Goal: Register for event/course

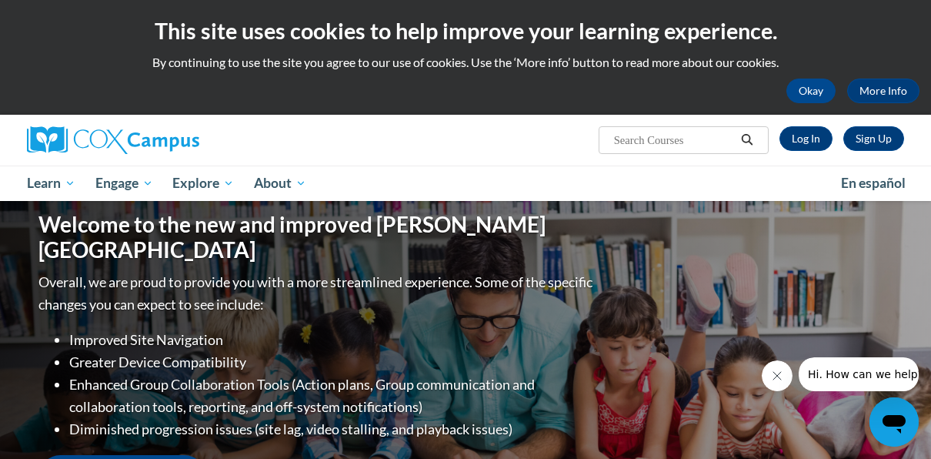
scroll to position [28, 0]
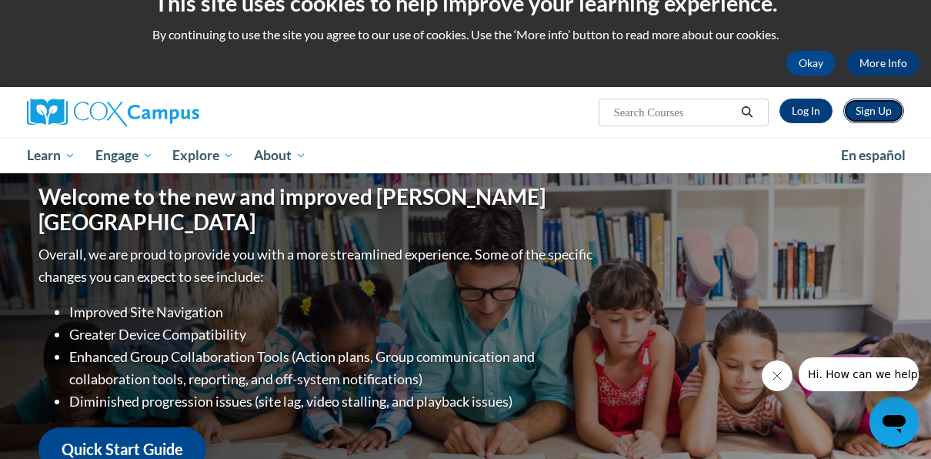
click at [865, 113] on link "Sign Up" at bounding box center [874, 111] width 61 height 25
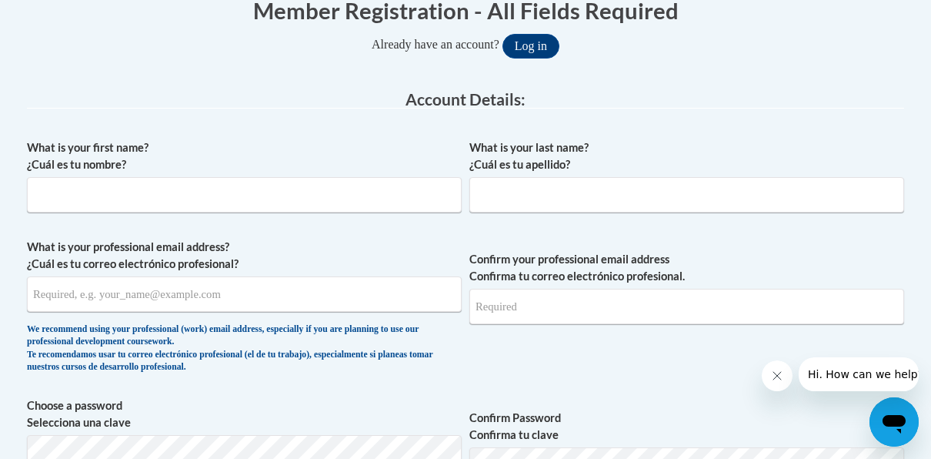
scroll to position [333, 0]
click at [289, 205] on input "What is your first name? ¿Cuál es tu nombre?" at bounding box center [244, 195] width 435 height 35
type input "Artavia"
click at [485, 197] on input "What is your last name? ¿Cuál es tu apellido?" at bounding box center [687, 195] width 435 height 35
type input "Beauford"
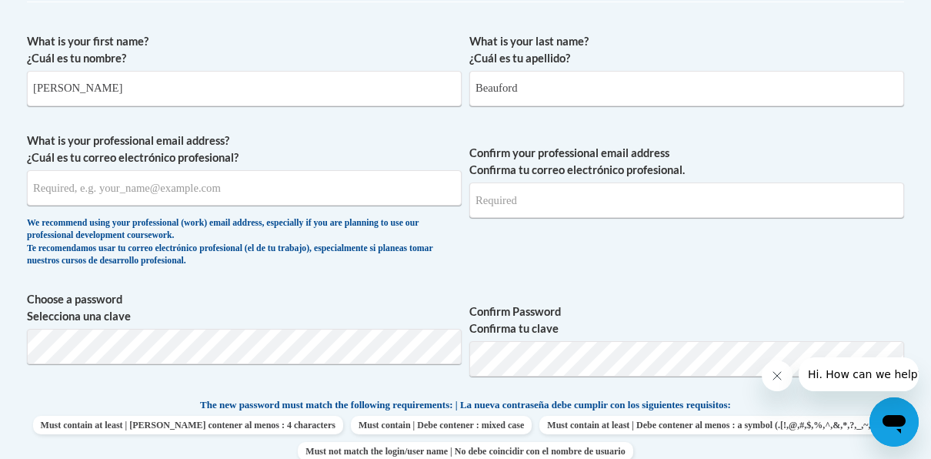
scroll to position [440, 0]
click at [378, 191] on input "What is your professional email address? ¿Cuál es tu correo electrónico profesi…" at bounding box center [244, 186] width 435 height 35
type input "abeauford@kippatl.org"
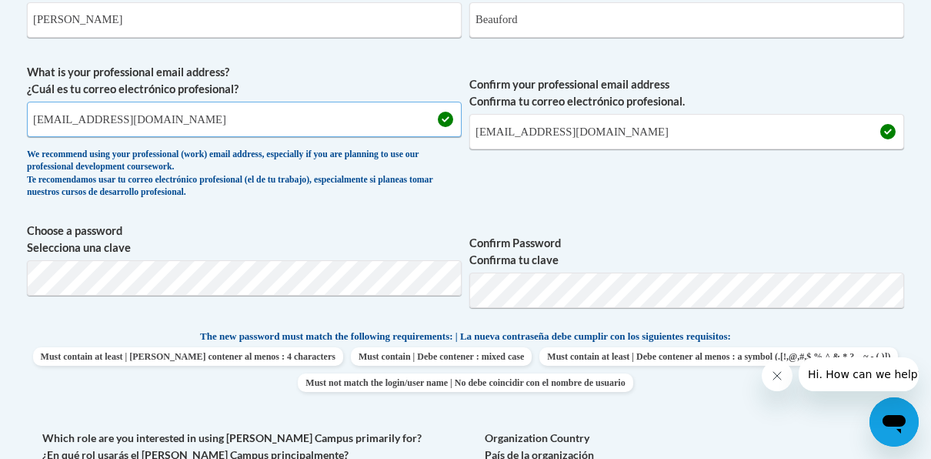
scroll to position [510, 0]
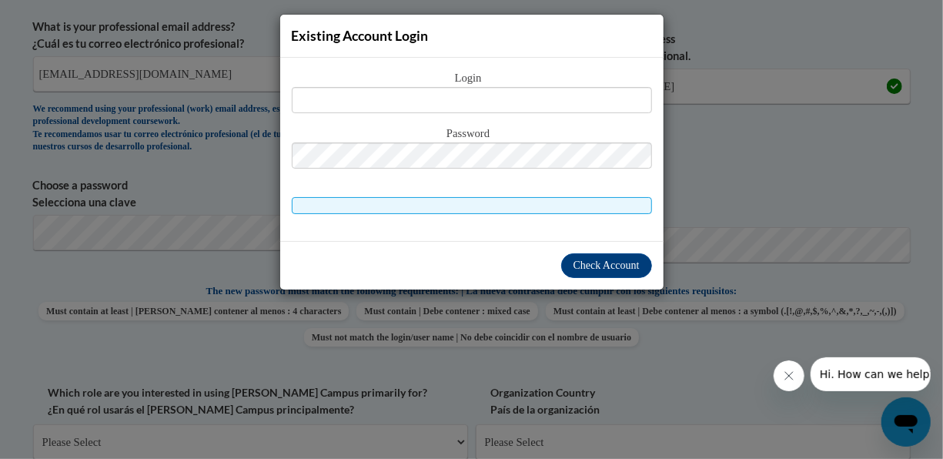
click at [704, 151] on div "Existing Account Login Login Password" at bounding box center [471, 229] width 943 height 459
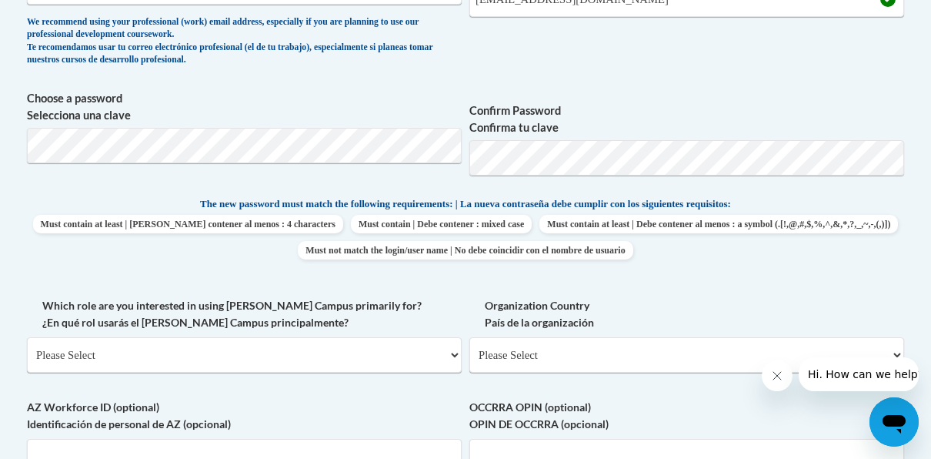
scroll to position [643, 0]
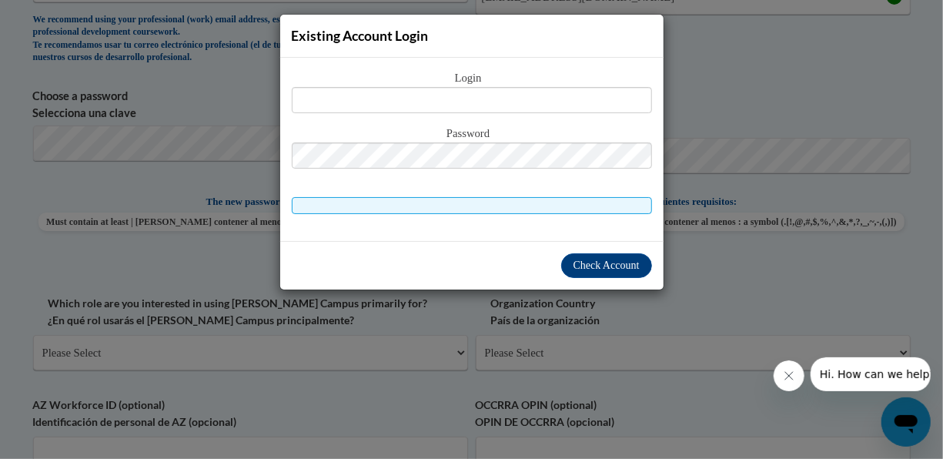
click at [704, 151] on div "Existing Account Login Login Password" at bounding box center [471, 229] width 943 height 459
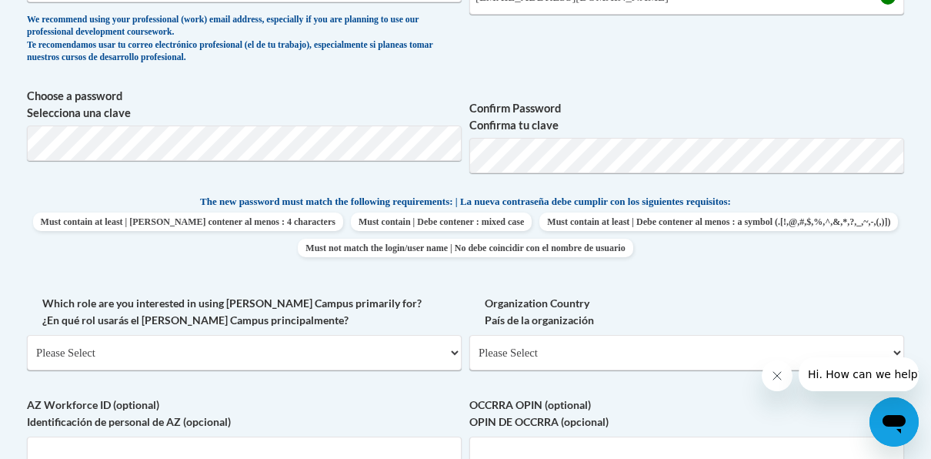
click at [632, 311] on label "Organization Country País de la organización" at bounding box center [687, 312] width 435 height 34
click at [632, 335] on select "Please Select United States | Estados Unidos Outside of the United States | Fue…" at bounding box center [687, 352] width 435 height 35
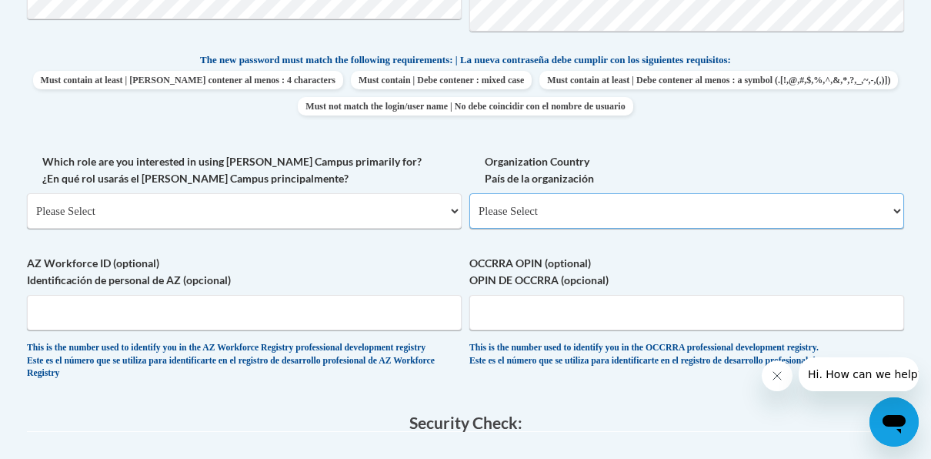
scroll to position [786, 0]
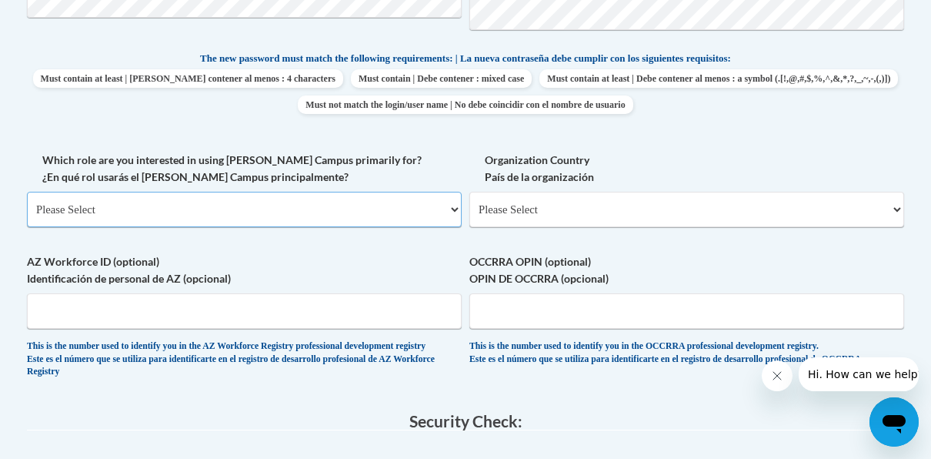
click at [358, 207] on select "Please Select College/University | Colegio/Universidad Community/Nonprofit Part…" at bounding box center [244, 209] width 435 height 35
select select "fbf2d438-af2f-41f8-98f1-81c410e29de3"
click at [27, 192] on select "Please Select College/University | Colegio/Universidad Community/Nonprofit Part…" at bounding box center [244, 209] width 435 height 35
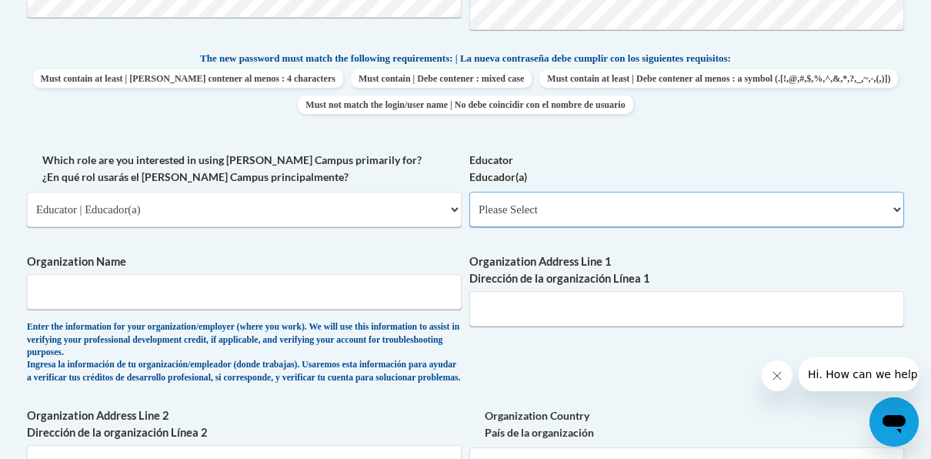
click at [685, 200] on select "Please Select Early Learning/Daycare Teacher/Family Home Care Provider | Maestr…" at bounding box center [687, 209] width 435 height 35
select select "67563ca1-16dc-4830-a7b3-94a34bed3689"
click at [470, 192] on select "Please Select Early Learning/Daycare Teacher/Family Home Care Provider | Maestr…" at bounding box center [687, 209] width 435 height 35
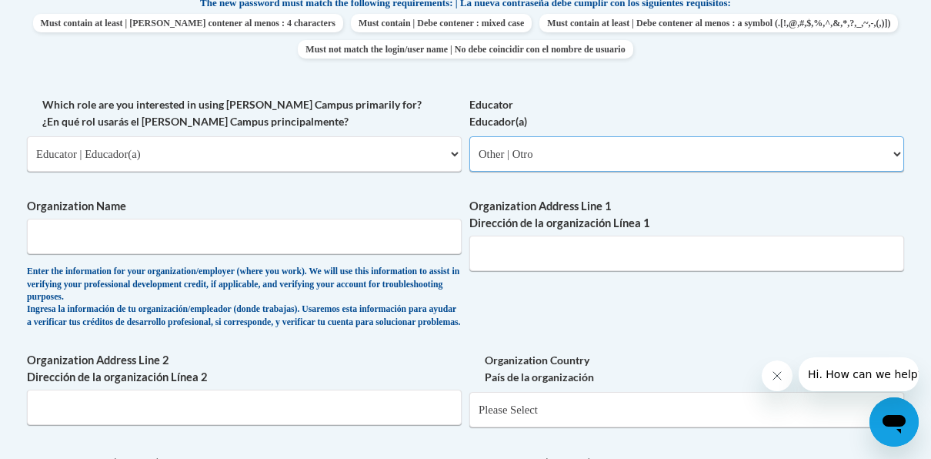
scroll to position [844, 0]
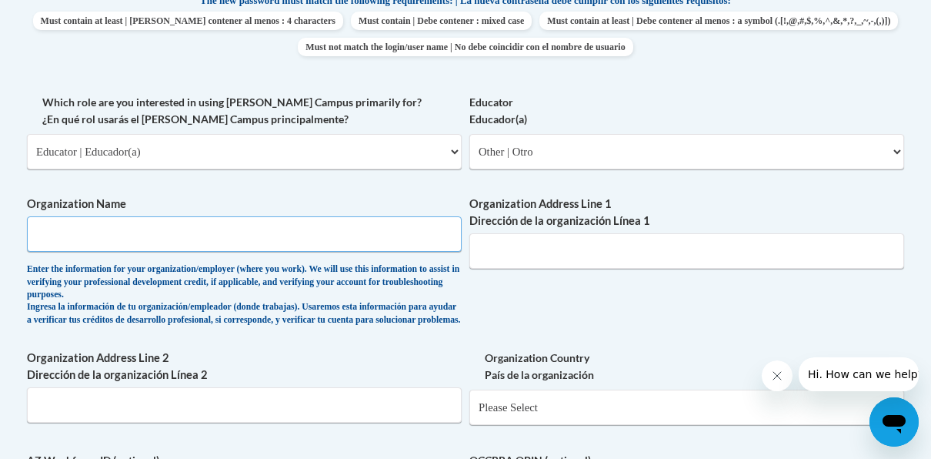
click at [380, 229] on input "Organization Name" at bounding box center [244, 233] width 435 height 35
type input "KIPP"
click at [560, 243] on input "Organization Address Line 1 Dirección de la organización Línea 1" at bounding box center [687, 250] width 435 height 35
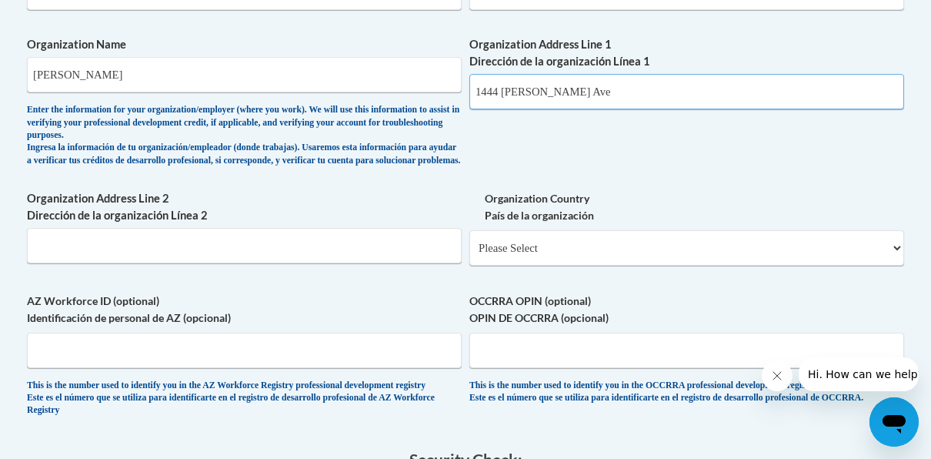
scroll to position [1079, 0]
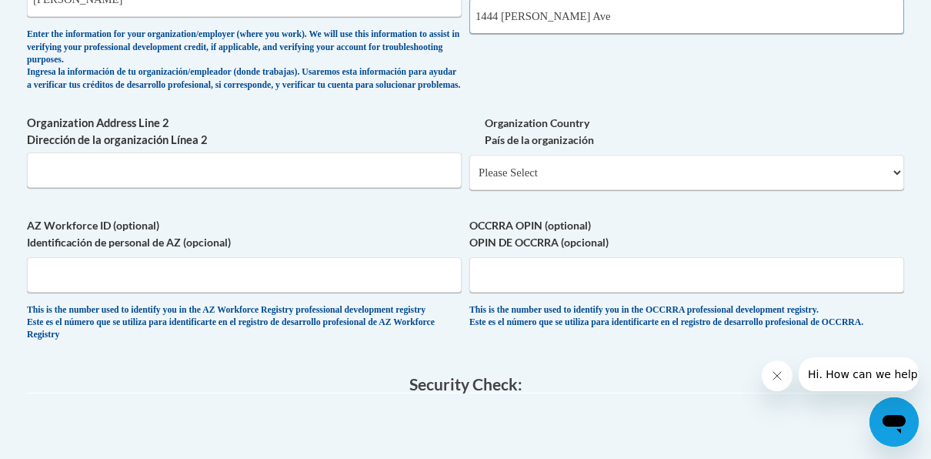
type input "1444 Lucille Ave"
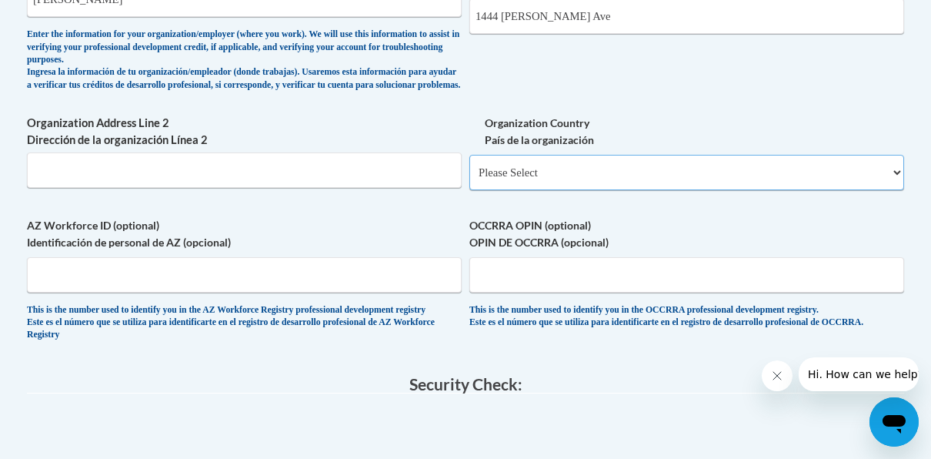
click at [638, 186] on select "Please Select United States | Estados Unidos Outside of the United States | Fue…" at bounding box center [687, 172] width 435 height 35
select select "ad49bcad-a171-4b2e-b99c-48b446064914"
click at [470, 166] on select "Please Select United States | Estados Unidos Outside of the United States | Fue…" at bounding box center [687, 172] width 435 height 35
select select
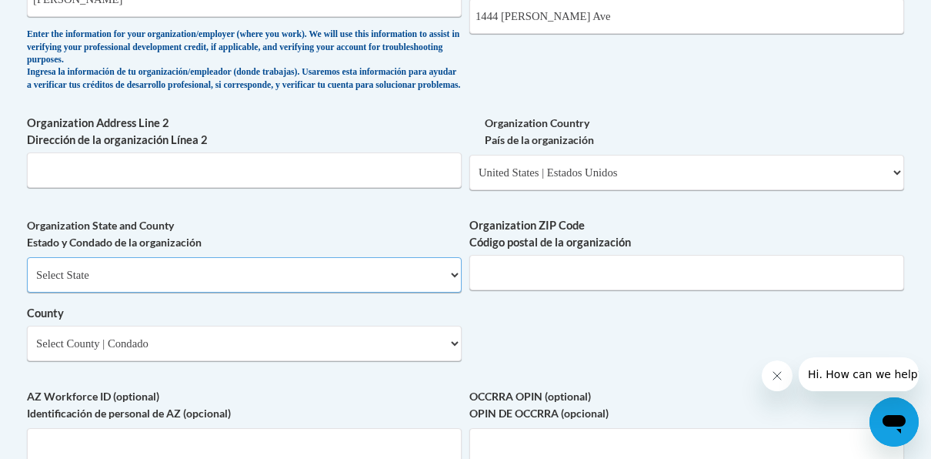
click at [413, 293] on select "Select State Alabama Alaska Arizona Arkansas California Colorado Connecticut De…" at bounding box center [244, 274] width 435 height 35
select select "Georgia"
click at [27, 269] on select "Select State Alabama Alaska Arizona Arkansas California Colorado Connecticut De…" at bounding box center [244, 274] width 435 height 35
click at [546, 283] on input "Organization ZIP Code Código postal de la organización" at bounding box center [687, 272] width 435 height 35
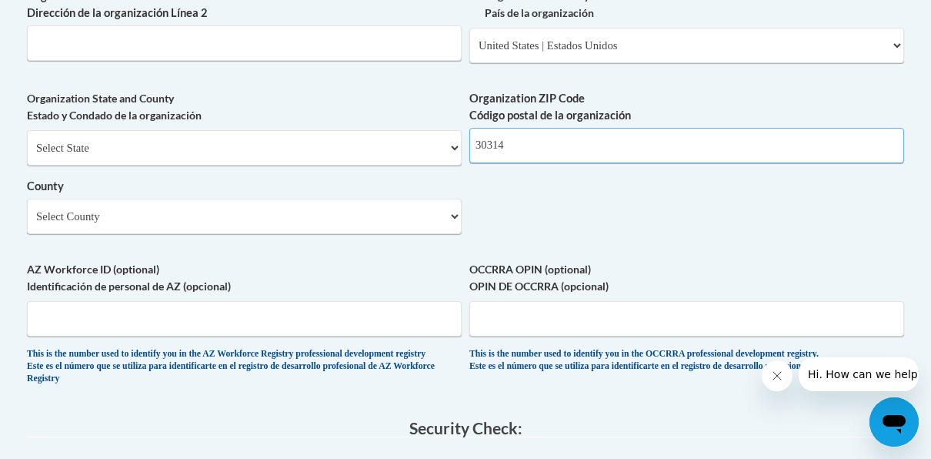
scroll to position [1206, 0]
type input "30314"
click at [451, 225] on select "Select County Appling Atkinson Bacon Baker Baldwin Banks Barrow Bartow Ben Hill…" at bounding box center [244, 215] width 435 height 35
select select "Fulton"
click at [27, 209] on select "Select County Appling Atkinson Bacon Baker Baldwin Banks Barrow Bartow Ben Hill…" at bounding box center [244, 215] width 435 height 35
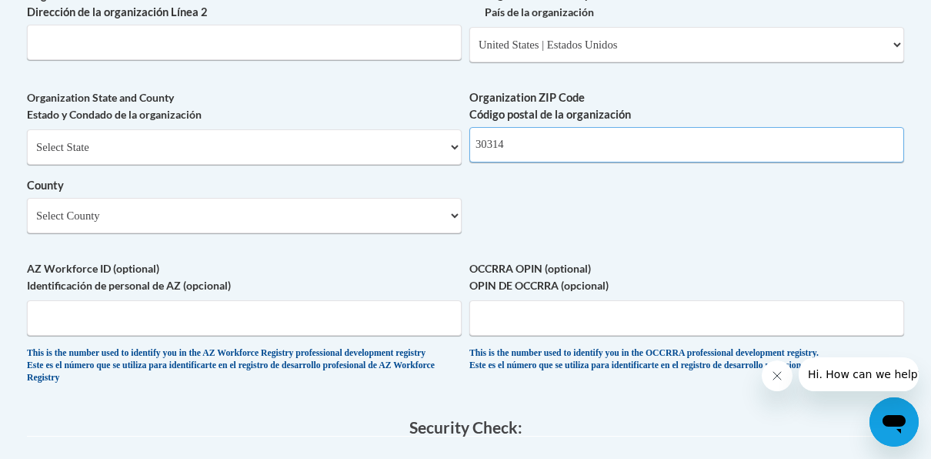
click at [567, 149] on input "30314" at bounding box center [687, 144] width 435 height 35
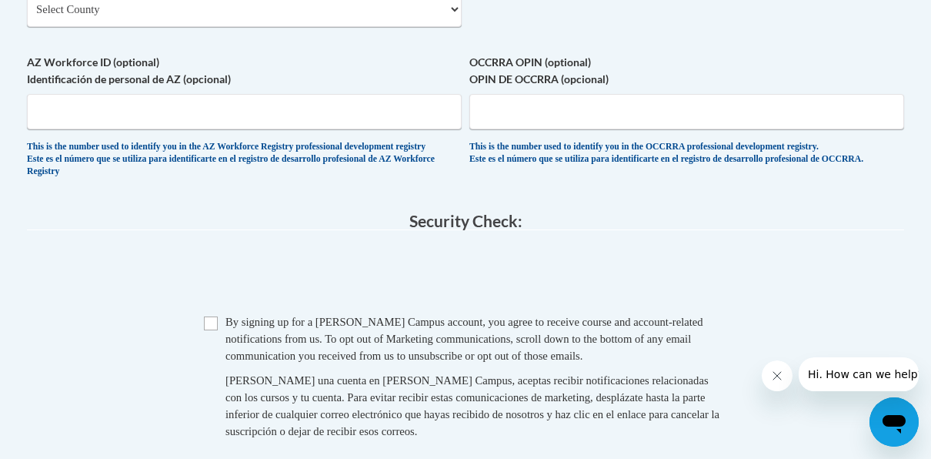
scroll to position [1417, 0]
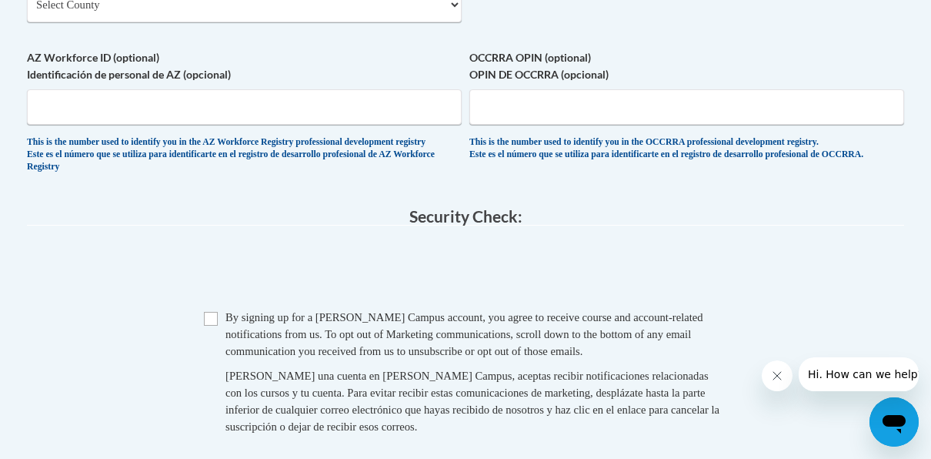
type input "30310"
click at [215, 326] on input "Checkbox" at bounding box center [211, 319] width 14 height 14
checkbox input "true"
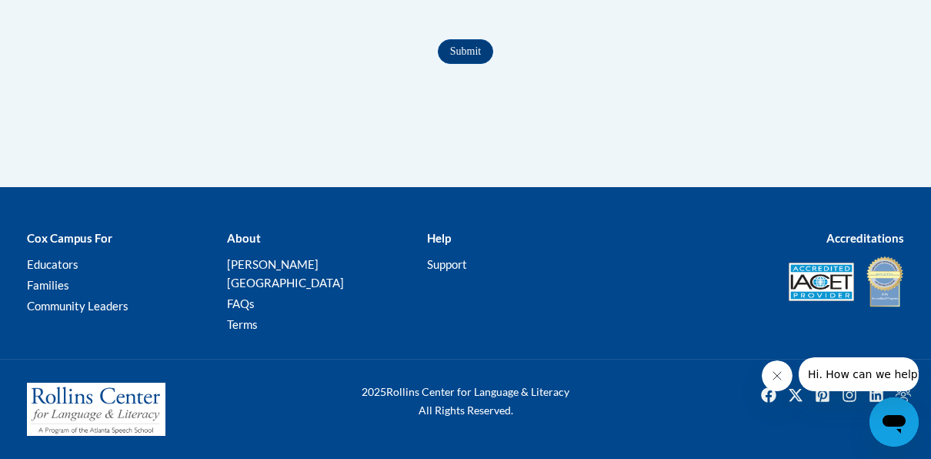
scroll to position [1740, 0]
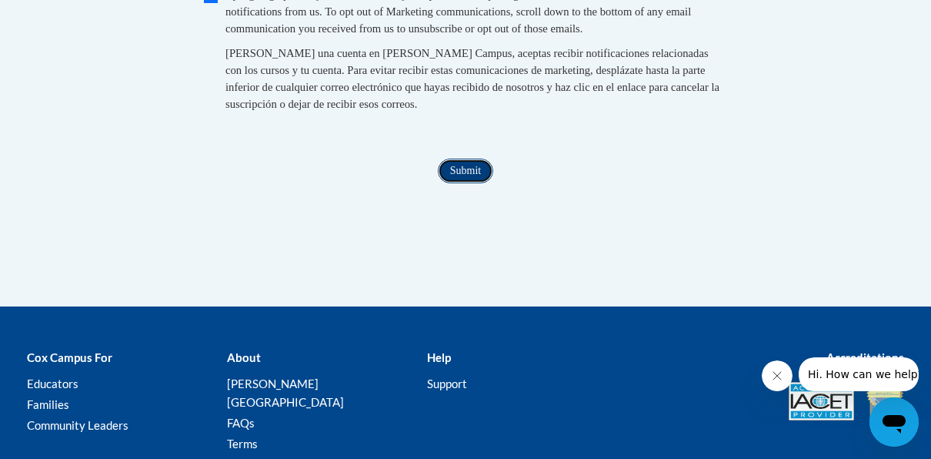
click at [461, 183] on input "Submit" at bounding box center [465, 171] width 55 height 25
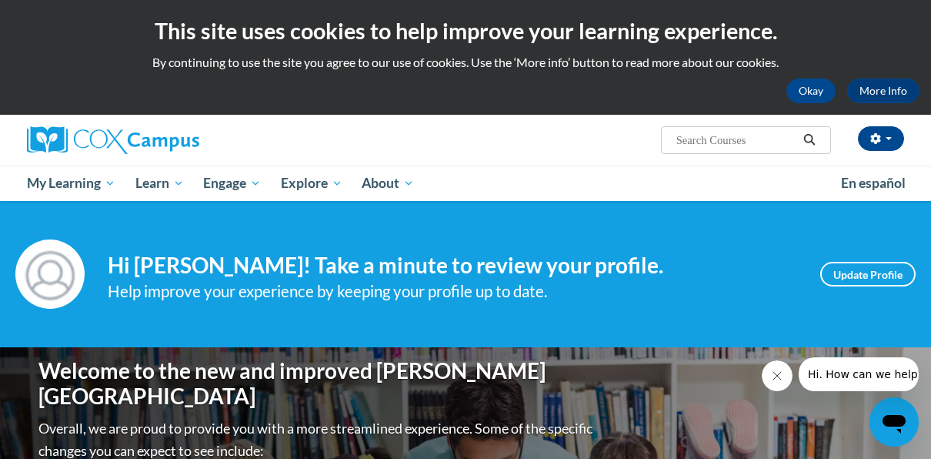
click at [720, 149] on input "Search..." at bounding box center [736, 140] width 123 height 18
type input "reading fluency"
click at [808, 142] on icon "Search" at bounding box center [810, 140] width 14 height 12
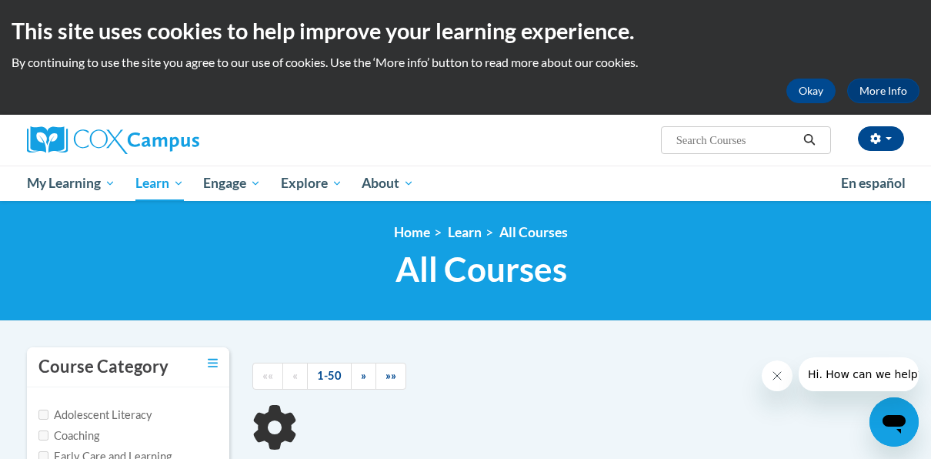
type input "reading fluency"
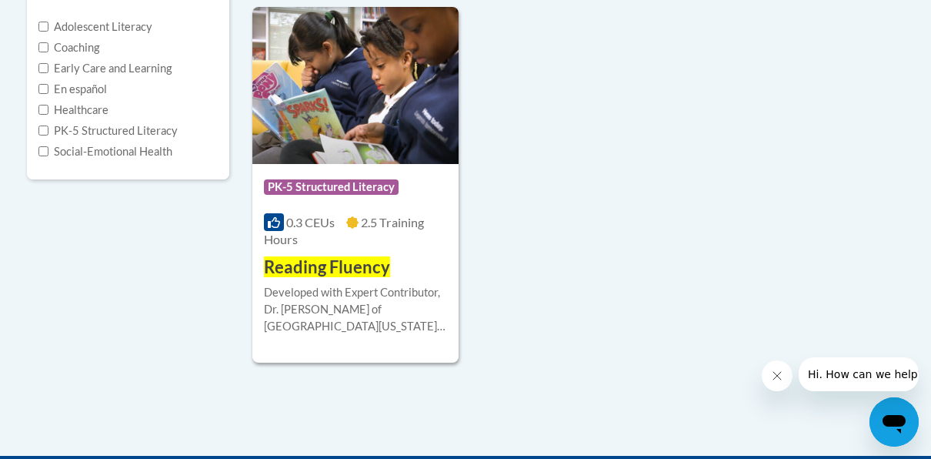
scroll to position [390, 0]
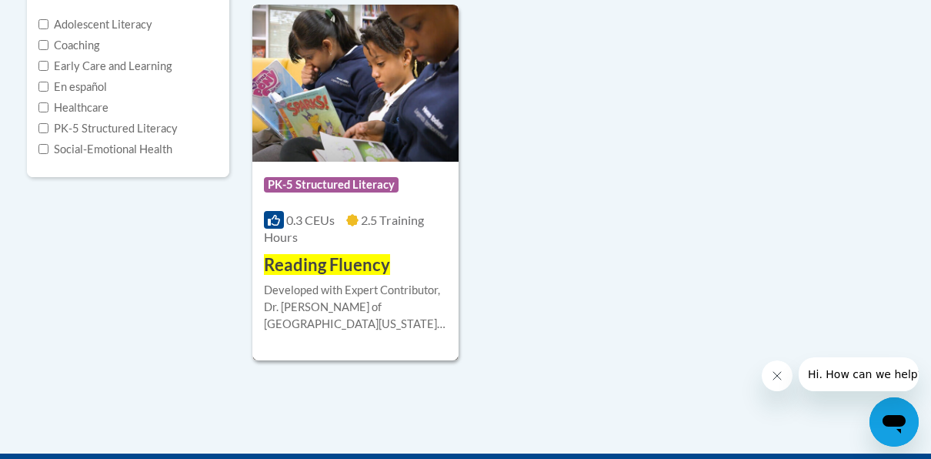
click at [386, 268] on span "Reading Fluency" at bounding box center [327, 264] width 126 height 21
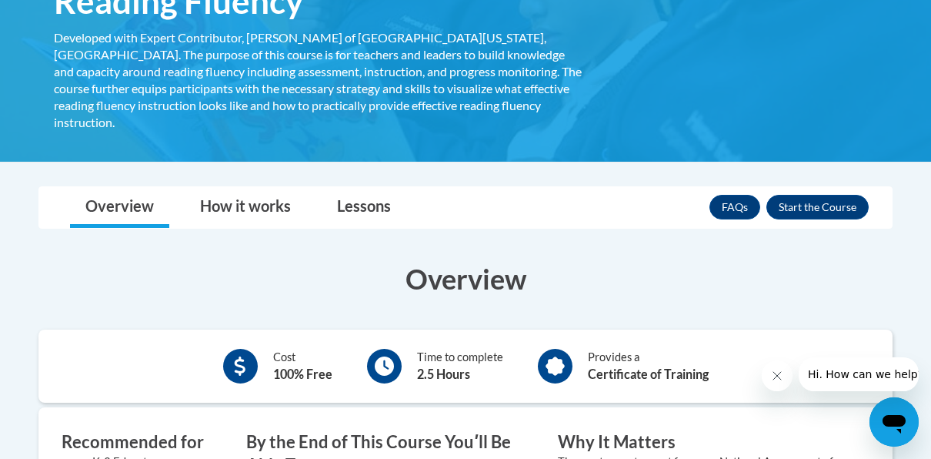
scroll to position [300, 0]
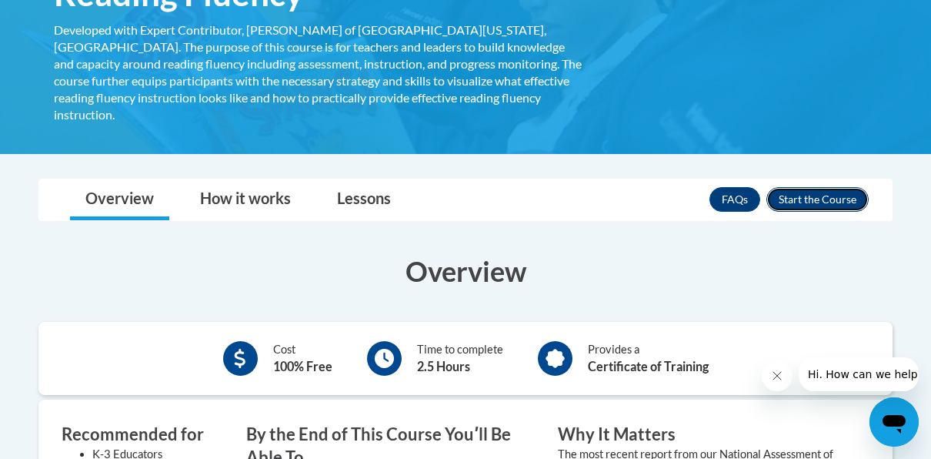
click at [818, 187] on button "Enroll" at bounding box center [818, 199] width 102 height 25
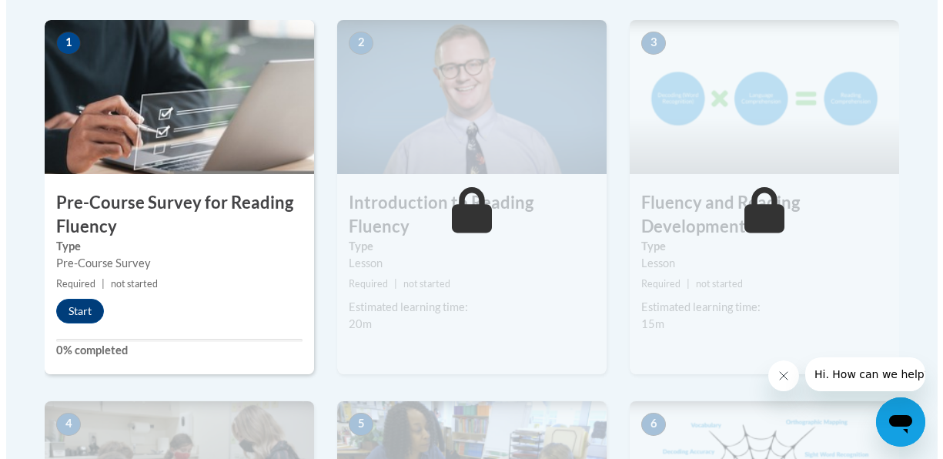
scroll to position [485, 0]
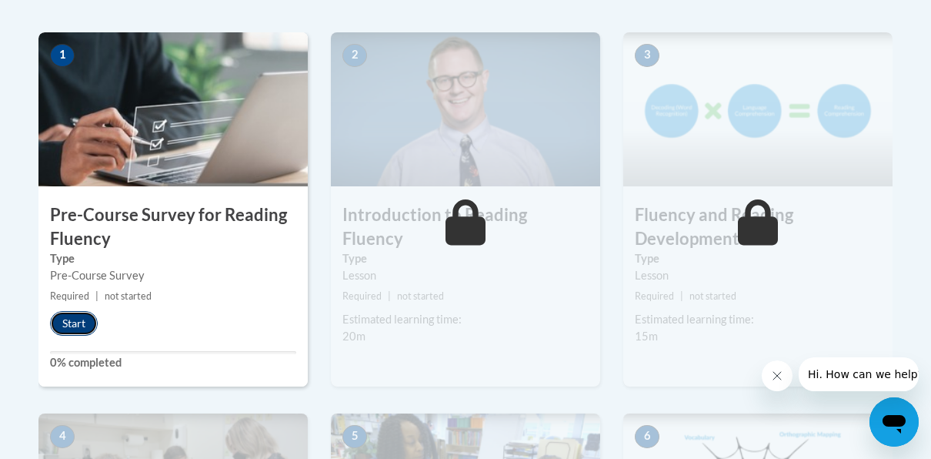
click at [69, 329] on button "Start" at bounding box center [74, 323] width 48 height 25
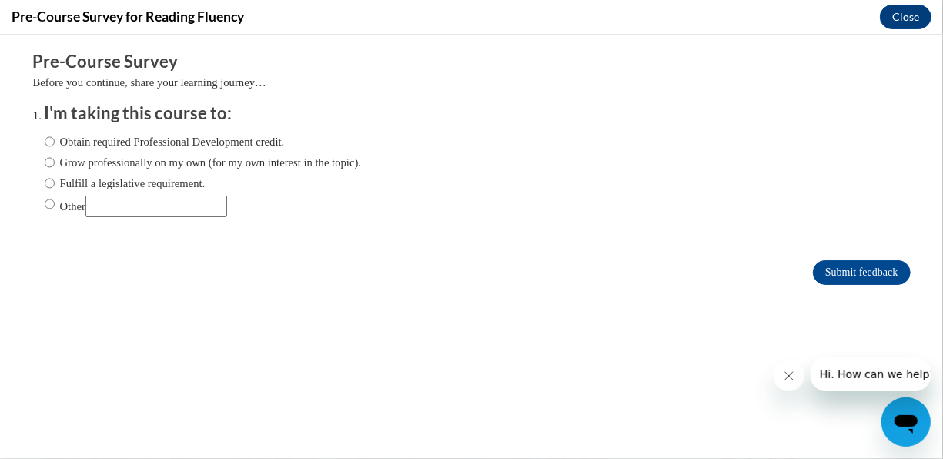
scroll to position [0, 0]
click at [119, 141] on label "Obtain required Professional Development credit." at bounding box center [165, 140] width 240 height 17
click at [55, 141] on input "Obtain required Professional Development credit." at bounding box center [50, 140] width 10 height 17
radio input "true"
click at [788, 376] on icon "Close message from company" at bounding box center [788, 375] width 12 height 12
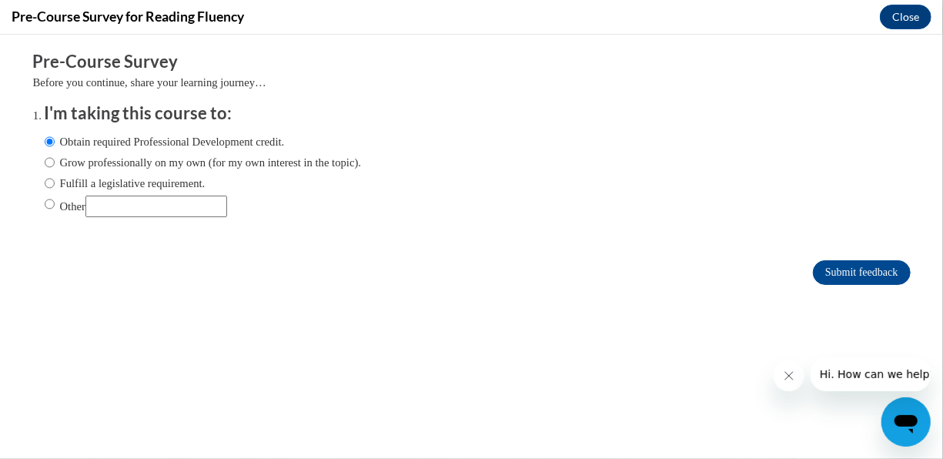
click at [791, 380] on icon "Close message from company" at bounding box center [788, 375] width 12 height 12
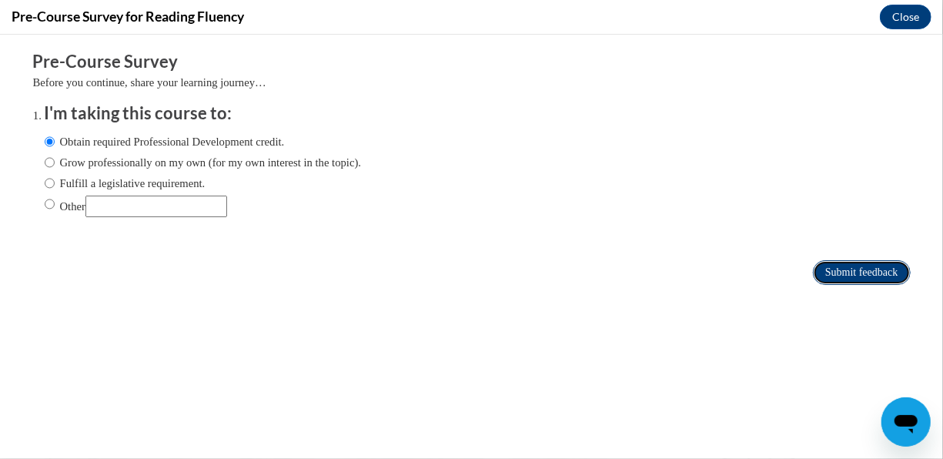
click at [879, 276] on input "Submit feedback" at bounding box center [861, 271] width 97 height 25
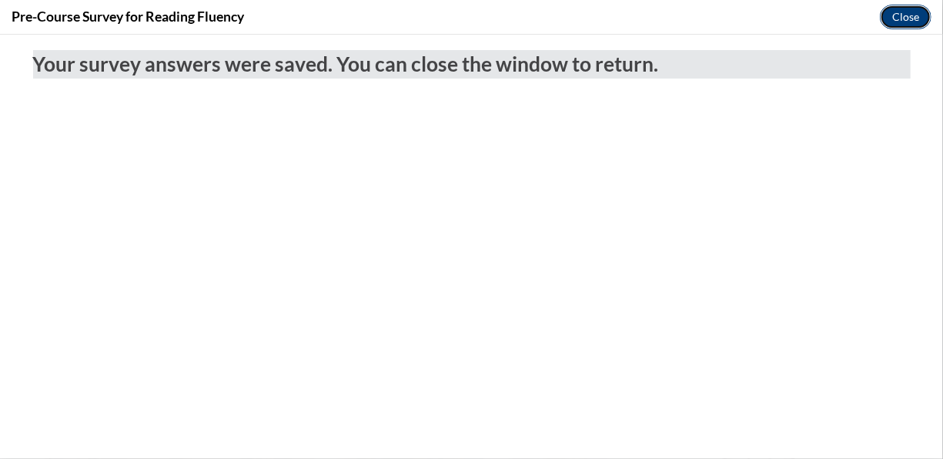
click at [897, 12] on button "Close" at bounding box center [906, 17] width 52 height 25
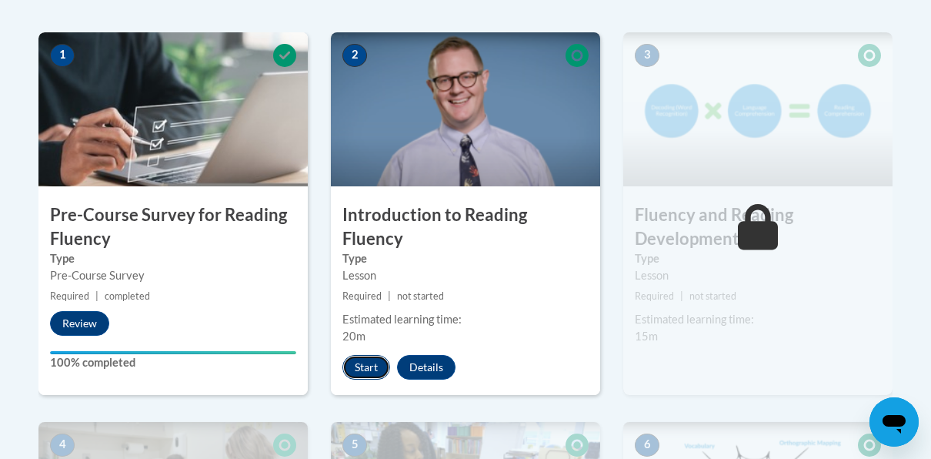
click at [375, 355] on button "Start" at bounding box center [367, 367] width 48 height 25
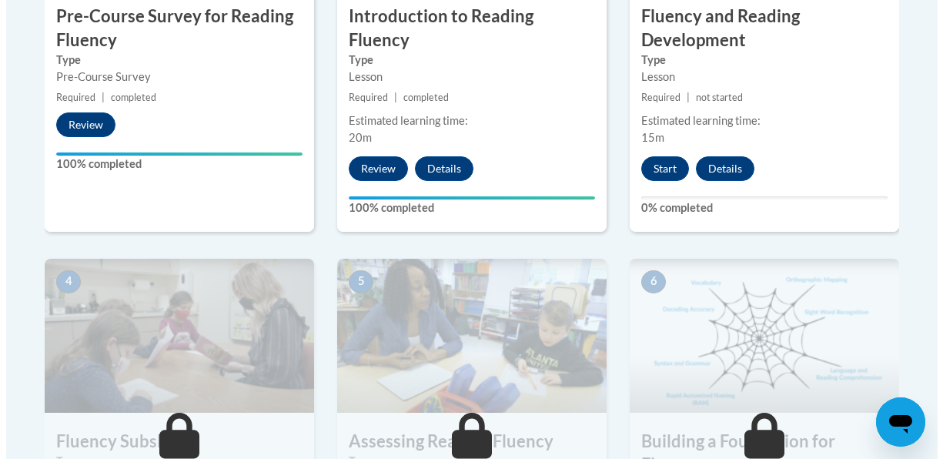
scroll to position [686, 0]
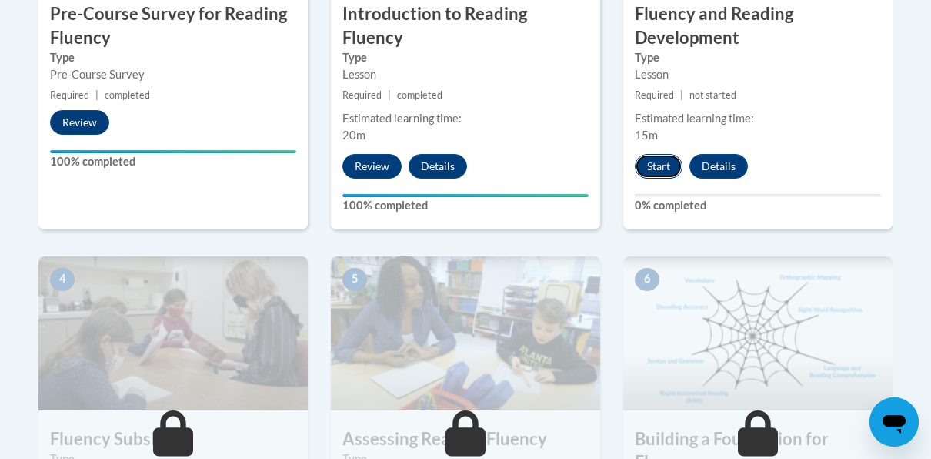
click at [661, 159] on button "Start" at bounding box center [659, 166] width 48 height 25
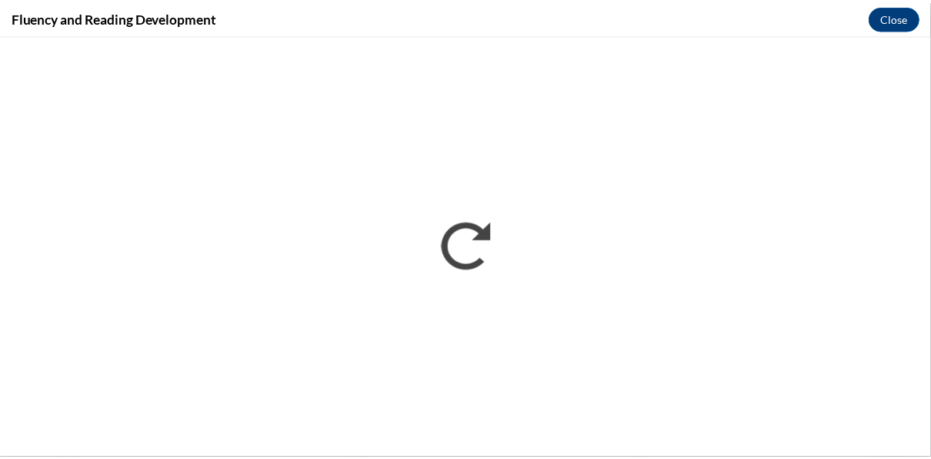
scroll to position [0, 0]
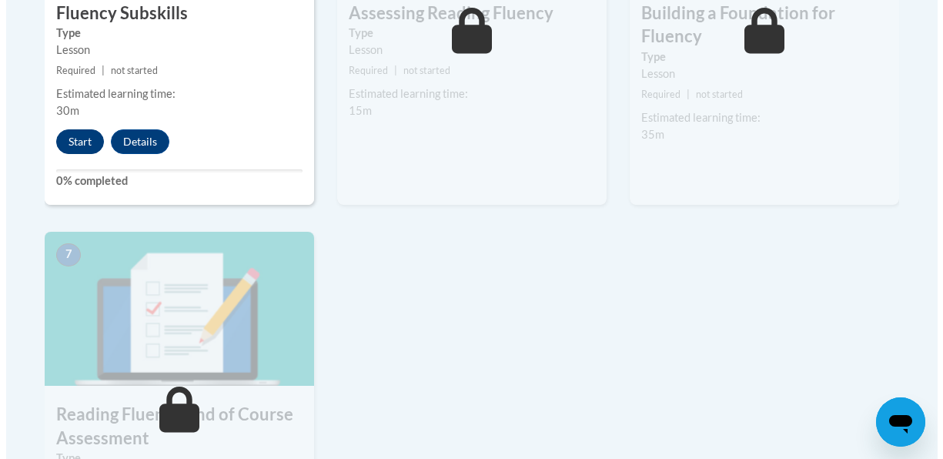
scroll to position [992, 0]
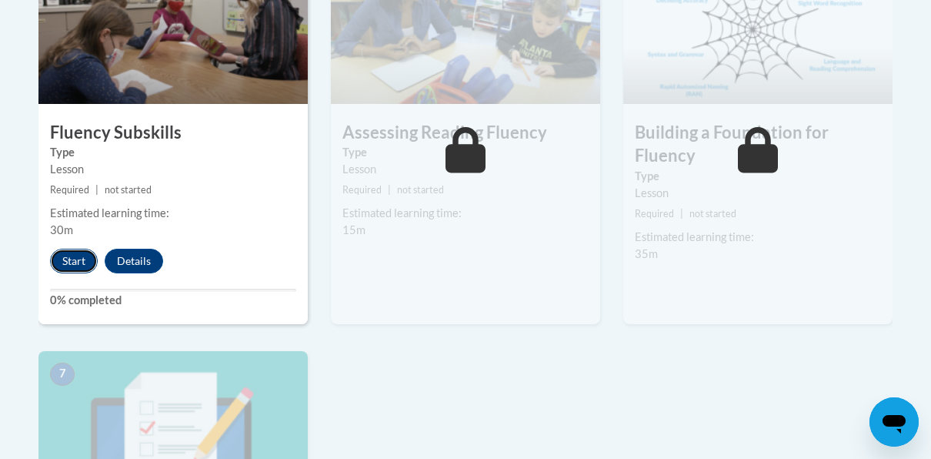
click at [69, 259] on button "Start" at bounding box center [74, 261] width 48 height 25
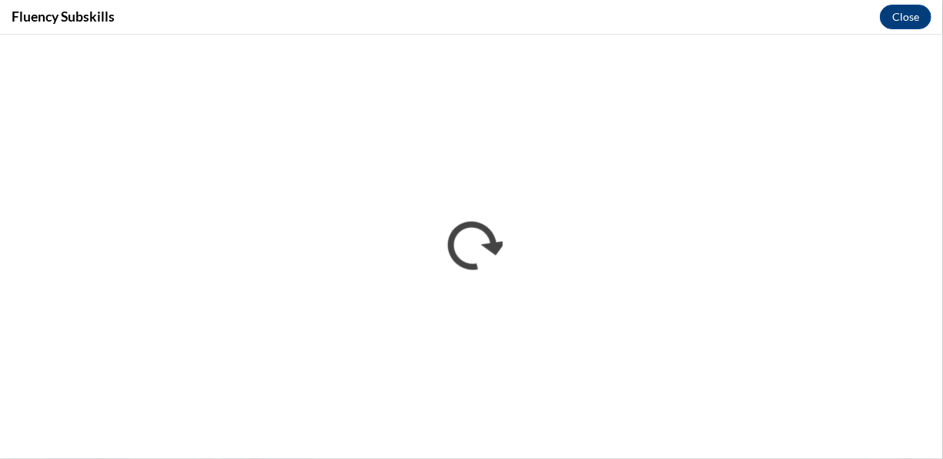
scroll to position [0, 0]
